Goal: Information Seeking & Learning: Learn about a topic

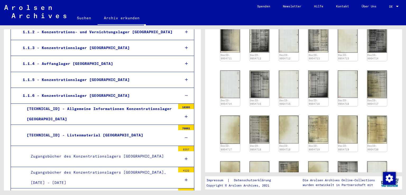
scroll to position [117, 0]
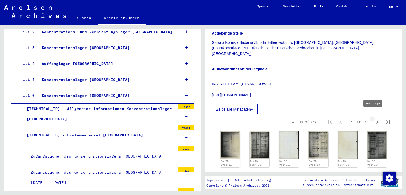
click at [373, 119] on icon "Next page" at bounding box center [376, 122] width 7 height 7
type input "*"
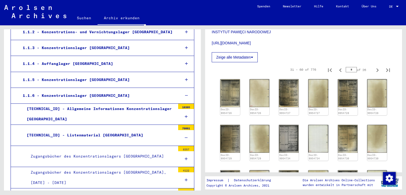
scroll to position [170, 0]
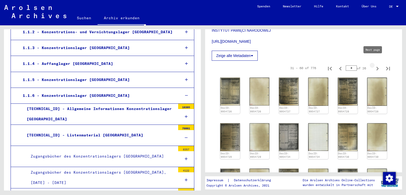
click at [374, 65] on icon "Next page" at bounding box center [376, 68] width 7 height 7
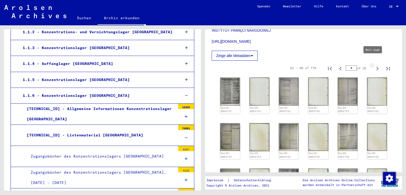
type input "*"
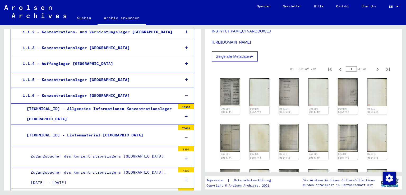
scroll to position [170, 0]
drag, startPoint x: 335, startPoint y: 63, endPoint x: 336, endPoint y: 67, distance: 4.3
click at [336, 65] on icon "Previous page" at bounding box center [339, 68] width 7 height 7
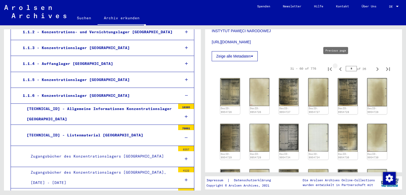
type input "*"
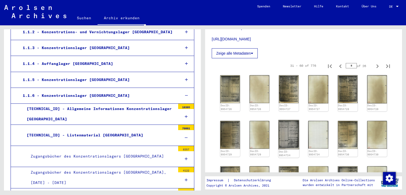
click at [287, 130] on img at bounding box center [288, 134] width 21 height 29
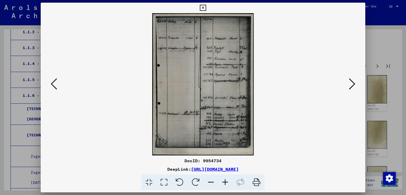
click at [224, 176] on icon at bounding box center [225, 183] width 14 height 16
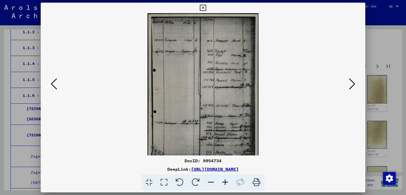
click at [224, 176] on icon at bounding box center [225, 183] width 14 height 16
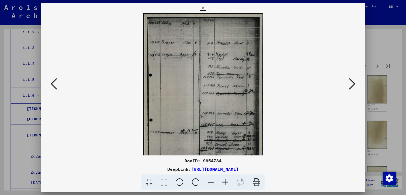
click at [224, 176] on icon at bounding box center [225, 183] width 14 height 16
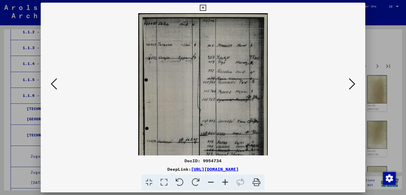
click at [224, 176] on icon at bounding box center [225, 183] width 14 height 16
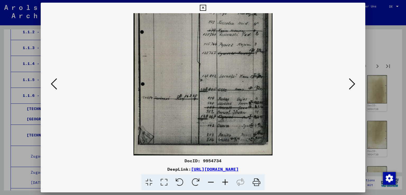
scroll to position [4, 0]
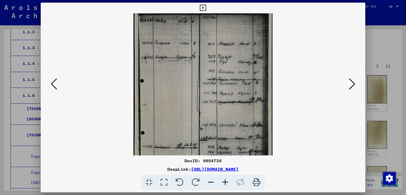
drag, startPoint x: 175, startPoint y: 92, endPoint x: 177, endPoint y: 85, distance: 8.4
click at [167, 93] on img at bounding box center [202, 106] width 139 height 195
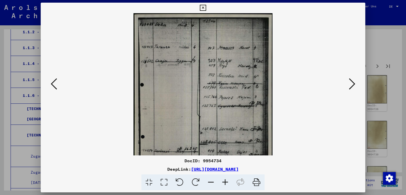
scroll to position [53, 0]
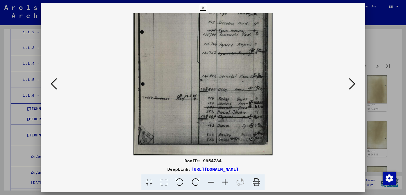
drag, startPoint x: 209, startPoint y: 114, endPoint x: 210, endPoint y: 41, distance: 72.4
click at [210, 41] on img at bounding box center [202, 57] width 139 height 195
click at [353, 88] on icon at bounding box center [352, 84] width 6 height 13
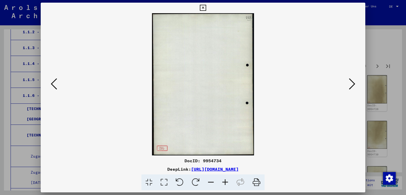
scroll to position [0, 0]
click at [351, 90] on icon at bounding box center [352, 84] width 6 height 13
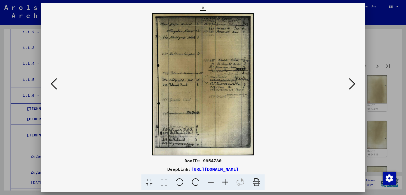
click at [351, 91] on button at bounding box center [352, 84] width 10 height 15
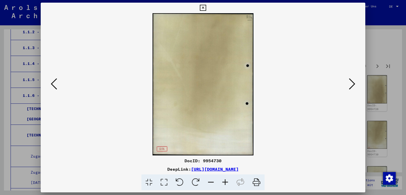
click at [352, 91] on button at bounding box center [352, 84] width 10 height 15
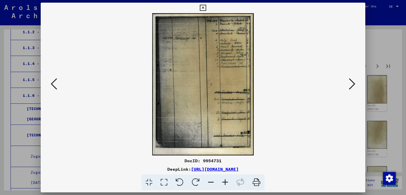
click at [352, 91] on button at bounding box center [352, 84] width 10 height 15
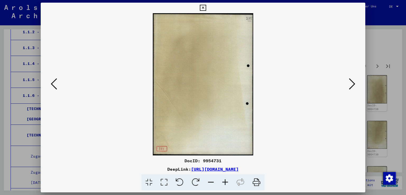
click at [352, 90] on icon at bounding box center [352, 84] width 6 height 13
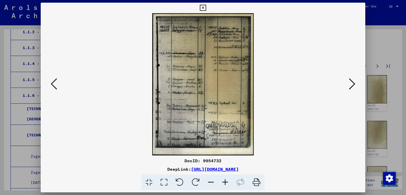
click at [389, 95] on div at bounding box center [203, 97] width 406 height 195
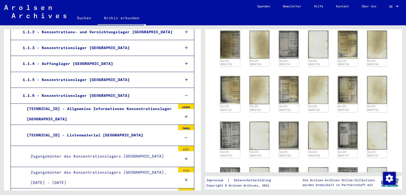
scroll to position [265, 0]
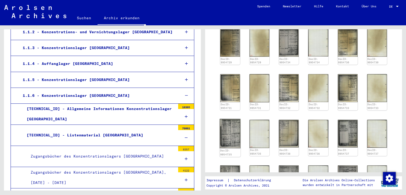
click at [235, 131] on img at bounding box center [229, 133] width 21 height 29
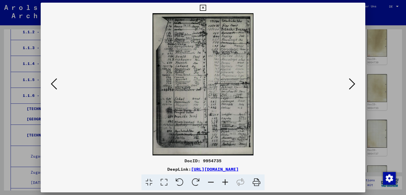
click at [224, 178] on icon at bounding box center [225, 183] width 14 height 16
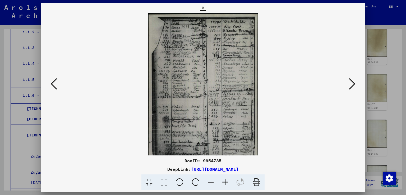
click at [224, 178] on icon at bounding box center [225, 183] width 14 height 16
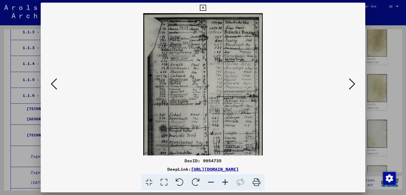
click at [224, 178] on icon at bounding box center [225, 183] width 14 height 16
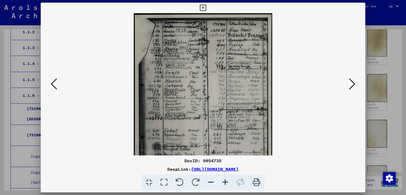
click at [224, 178] on icon at bounding box center [225, 183] width 14 height 16
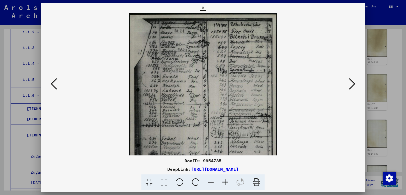
click at [224, 178] on icon at bounding box center [225, 183] width 14 height 16
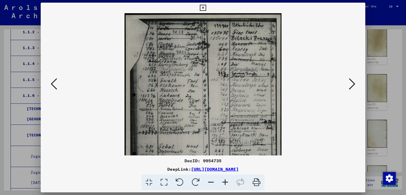
click at [224, 178] on icon at bounding box center [225, 183] width 14 height 16
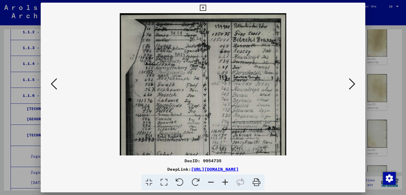
drag, startPoint x: 10, startPoint y: 26, endPoint x: 2, endPoint y: 39, distance: 15.5
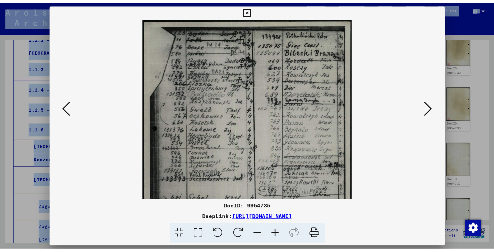
scroll to position [10, 0]
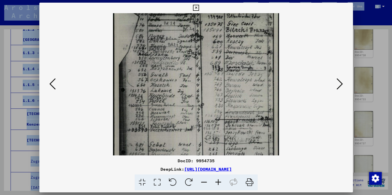
drag, startPoint x: 74, startPoint y: 23, endPoint x: -13, endPoint y: 13, distance: 88.5
click at [57, 13] on div at bounding box center [196, 84] width 278 height 142
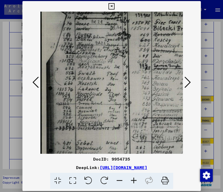
scroll to position [137, 0]
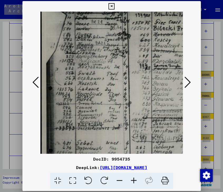
click at [143, 171] on div "DeepLink: [URL][DOMAIN_NAME]" at bounding box center [111, 168] width 179 height 6
